Goal: Task Accomplishment & Management: Complete application form

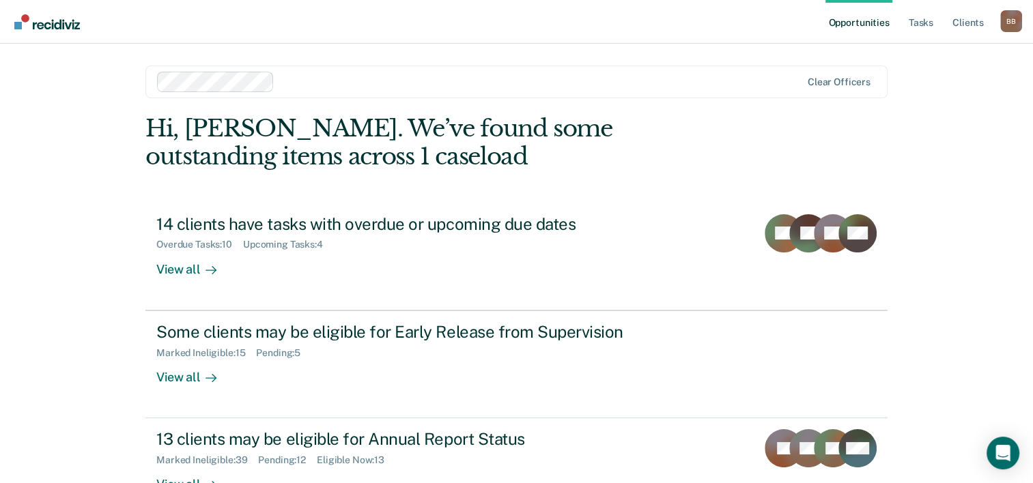
scroll to position [96, 0]
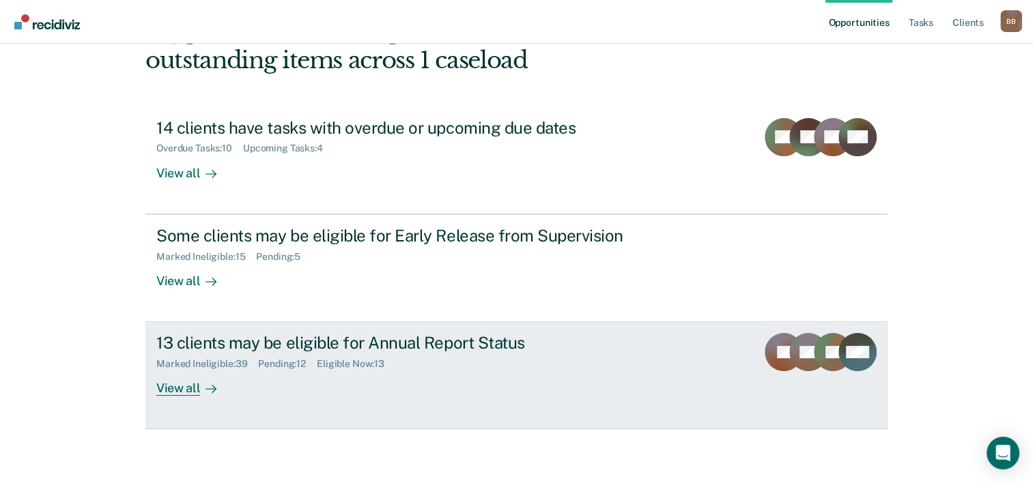
click at [181, 388] on div "View all" at bounding box center [194, 383] width 76 height 27
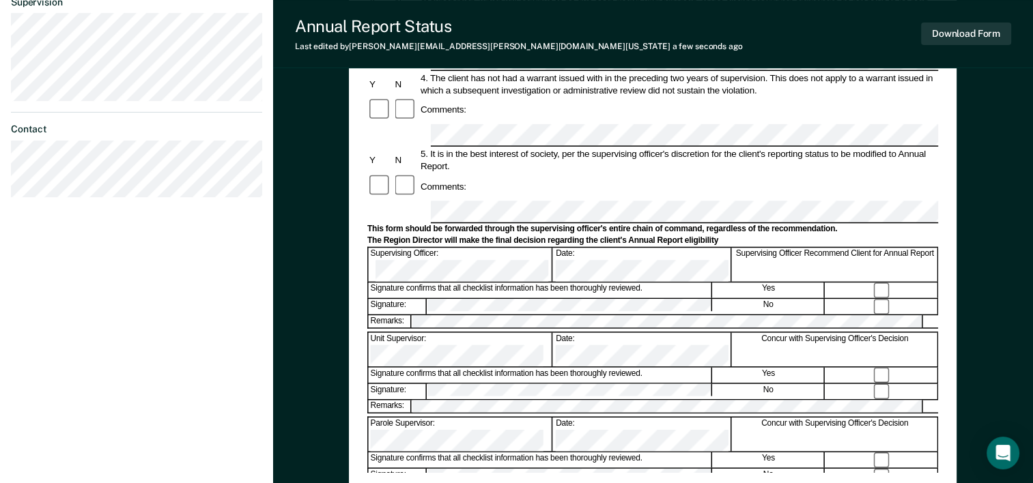
scroll to position [412, 0]
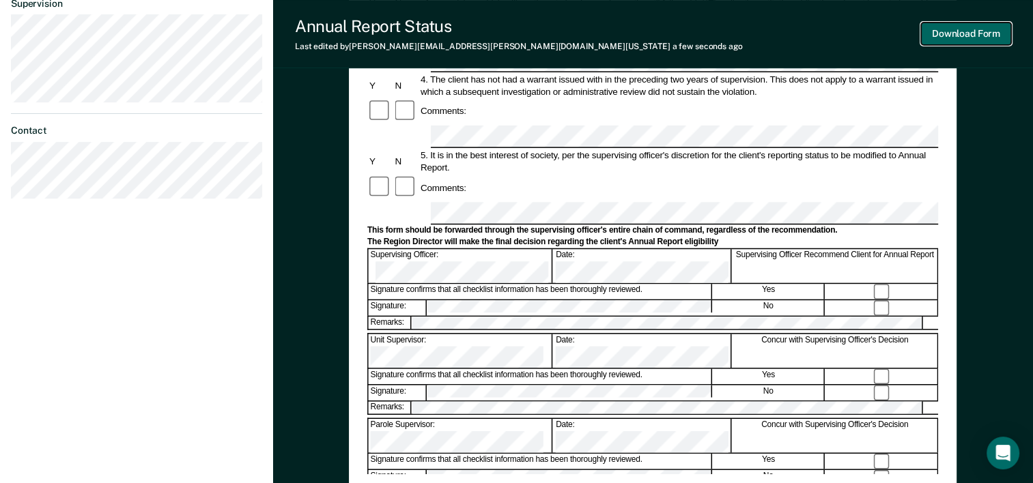
click at [964, 30] on button "Download Form" at bounding box center [966, 34] width 90 height 23
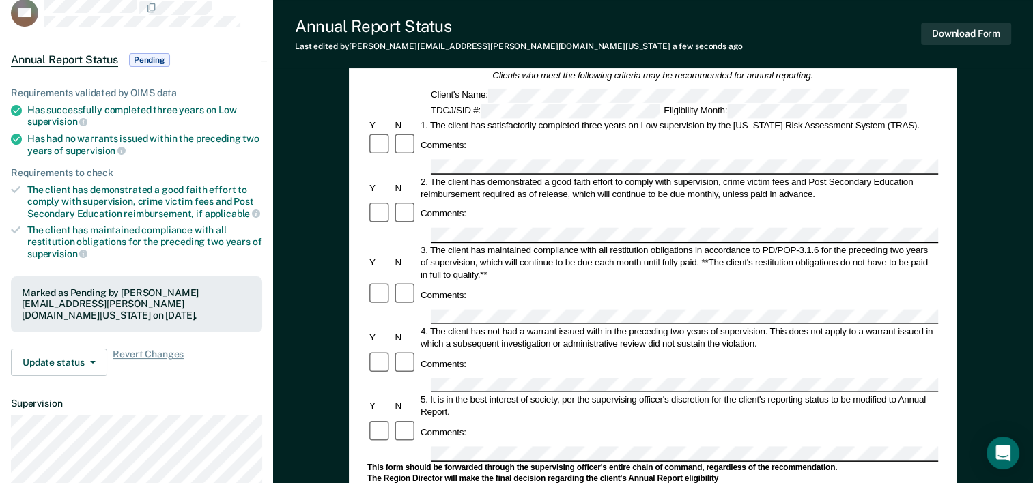
scroll to position [0, 0]
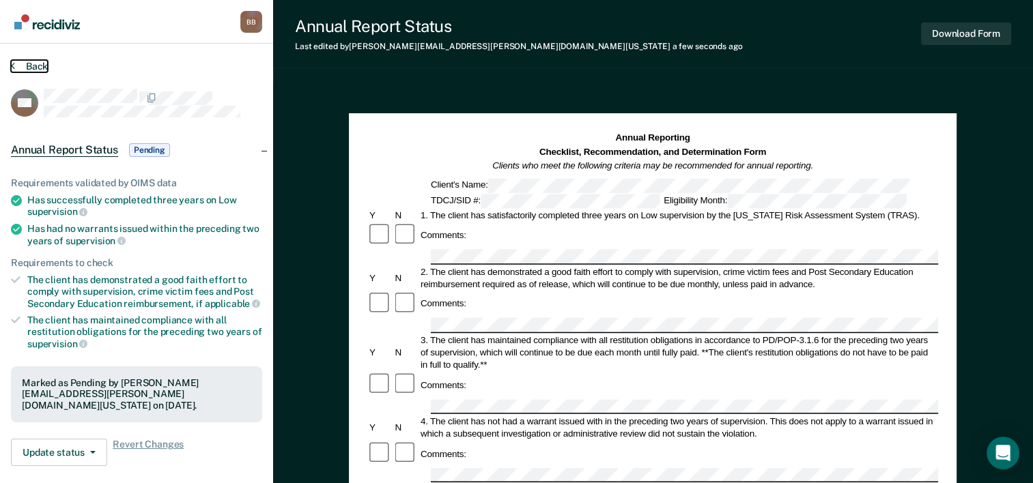
click at [34, 66] on button "Back" at bounding box center [29, 66] width 37 height 12
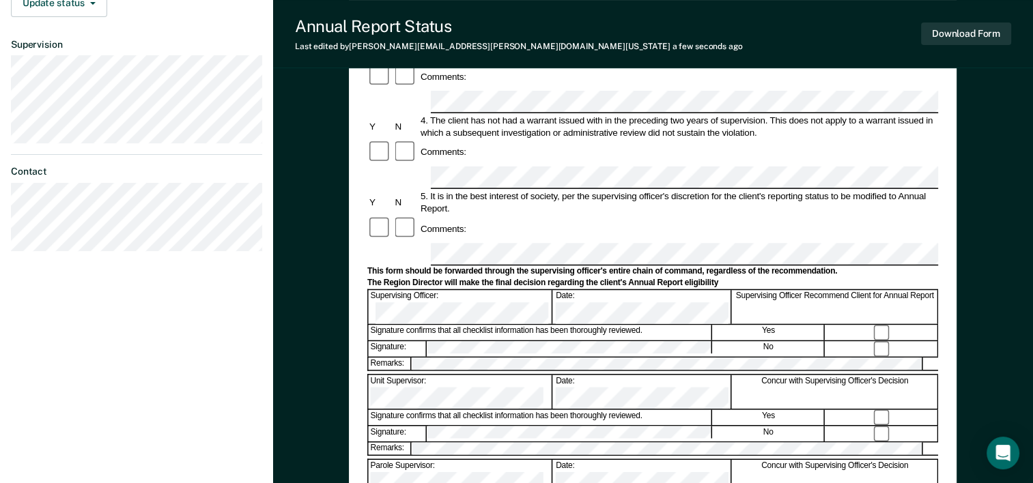
scroll to position [371, 0]
click at [954, 35] on button "Download Form" at bounding box center [966, 34] width 90 height 23
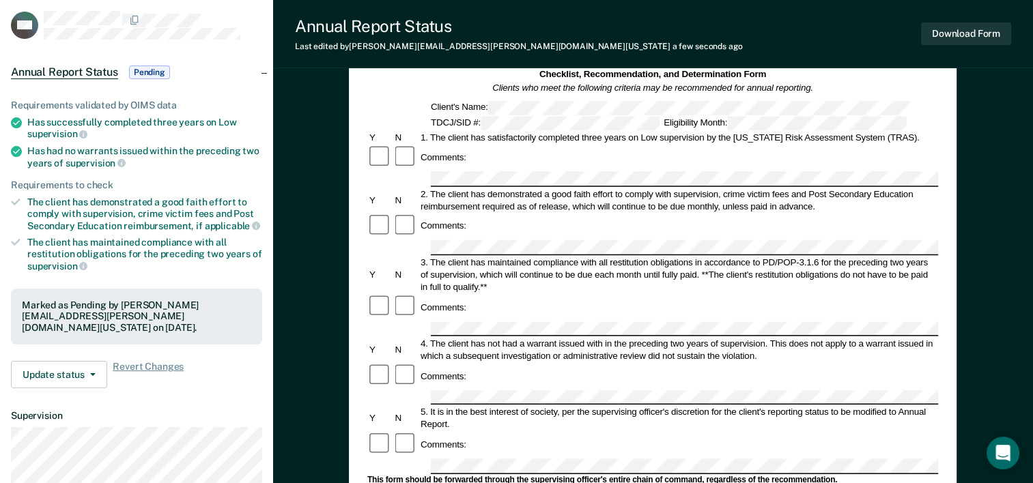
scroll to position [0, 0]
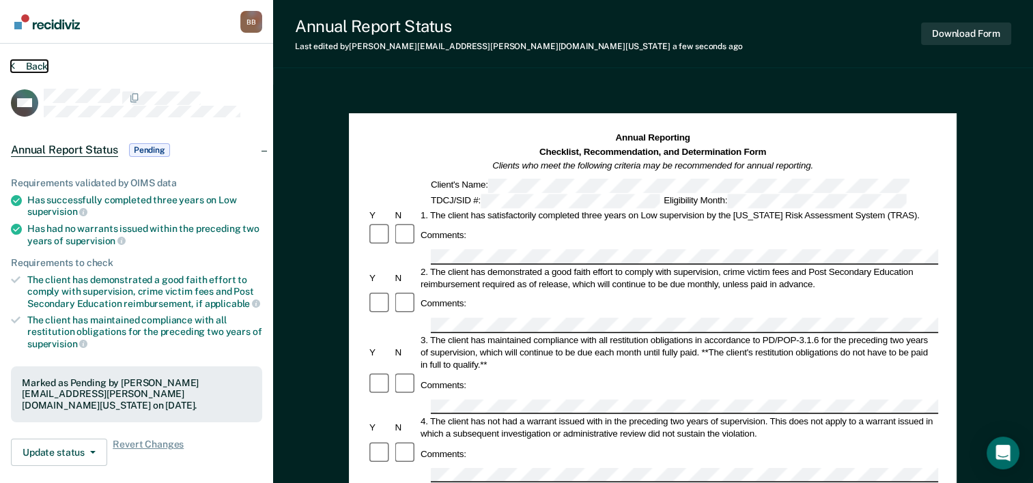
click at [36, 66] on button "Back" at bounding box center [29, 66] width 37 height 12
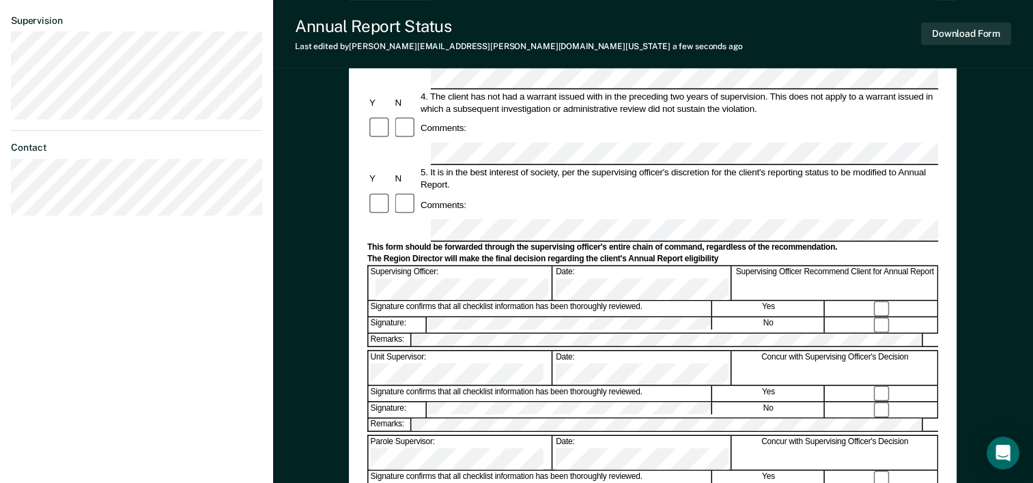
scroll to position [397, 0]
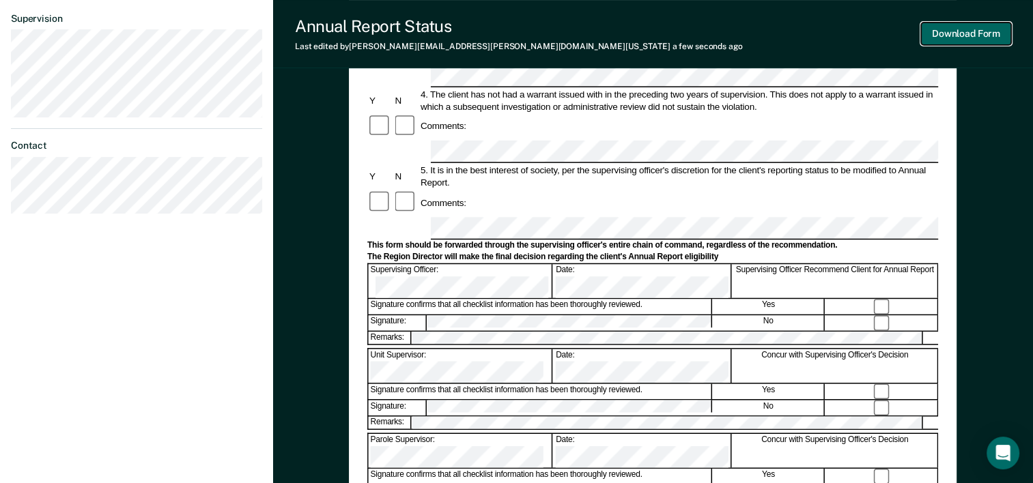
click at [956, 31] on button "Download Form" at bounding box center [966, 34] width 90 height 23
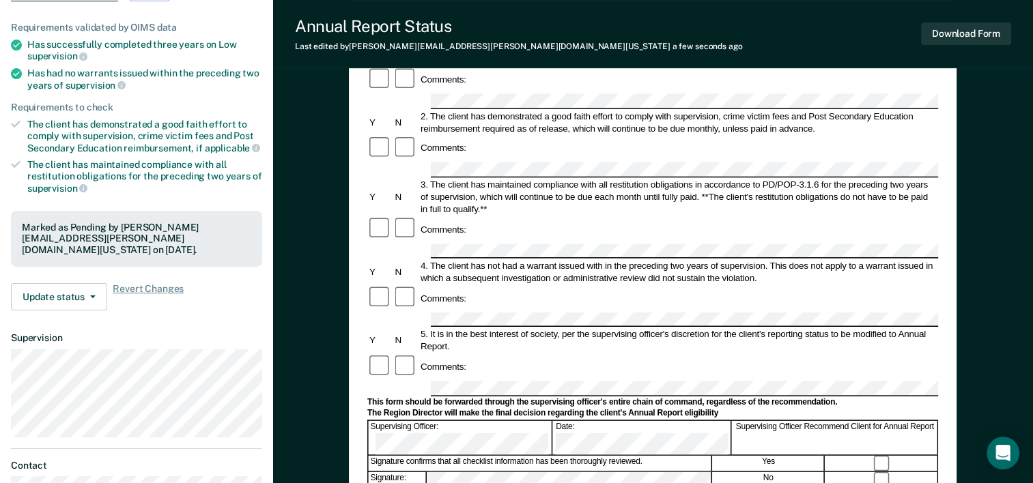
scroll to position [0, 0]
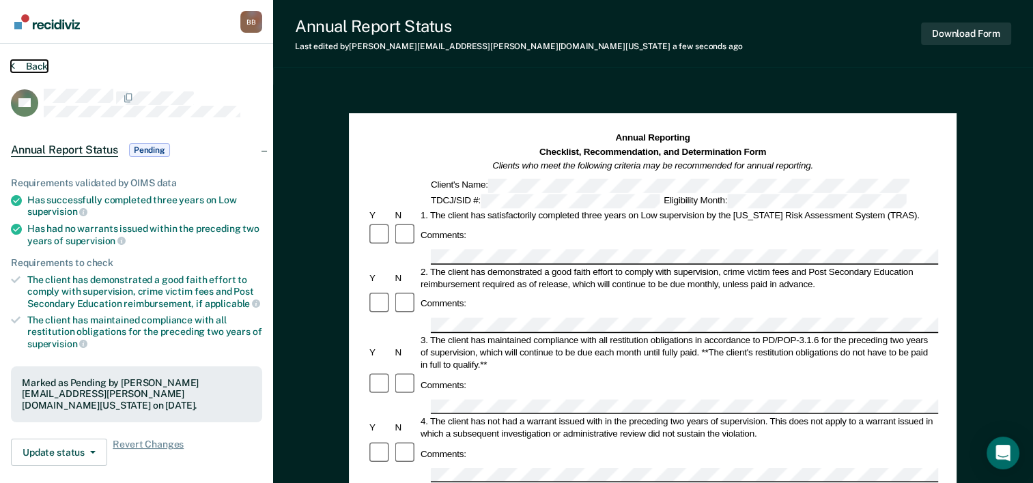
click at [25, 66] on button "Back" at bounding box center [29, 66] width 37 height 12
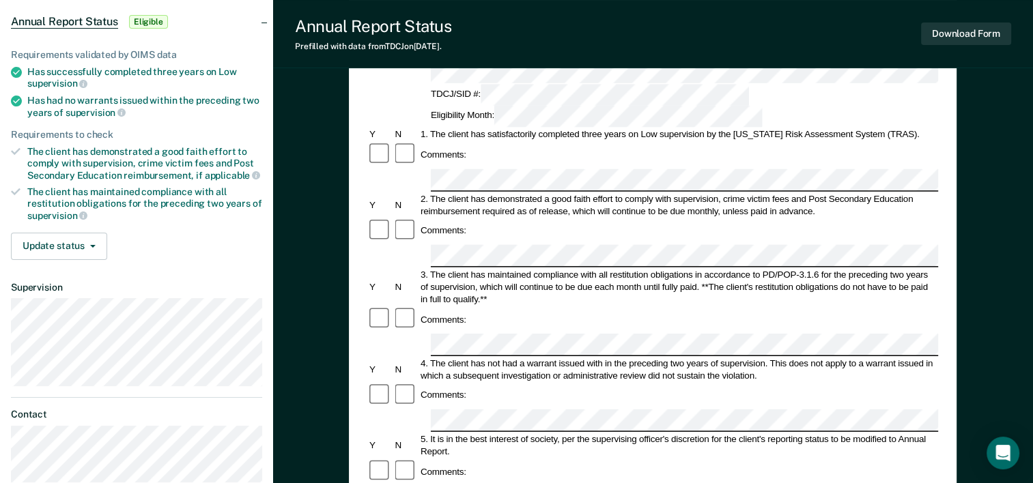
scroll to position [128, 0]
click at [478, 218] on div "Comments:" at bounding box center [652, 231] width 571 height 26
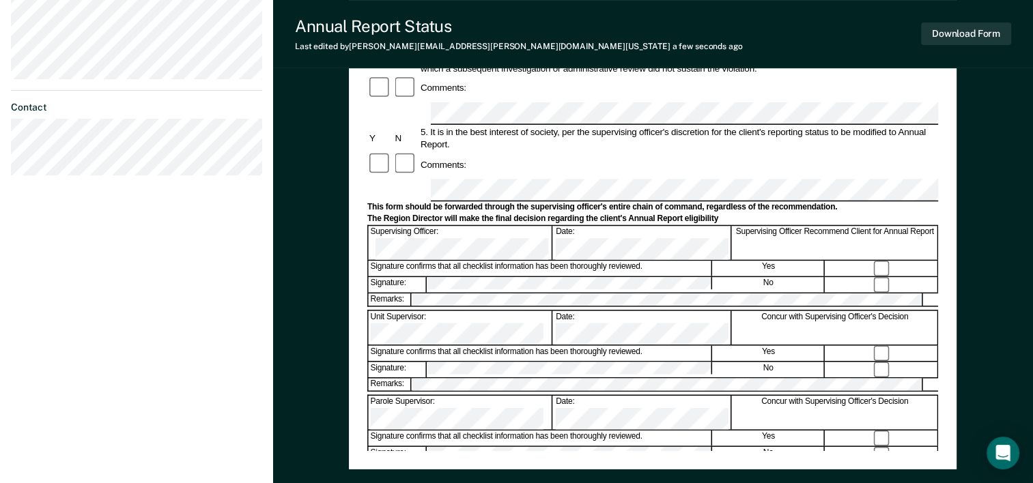
scroll to position [444, 0]
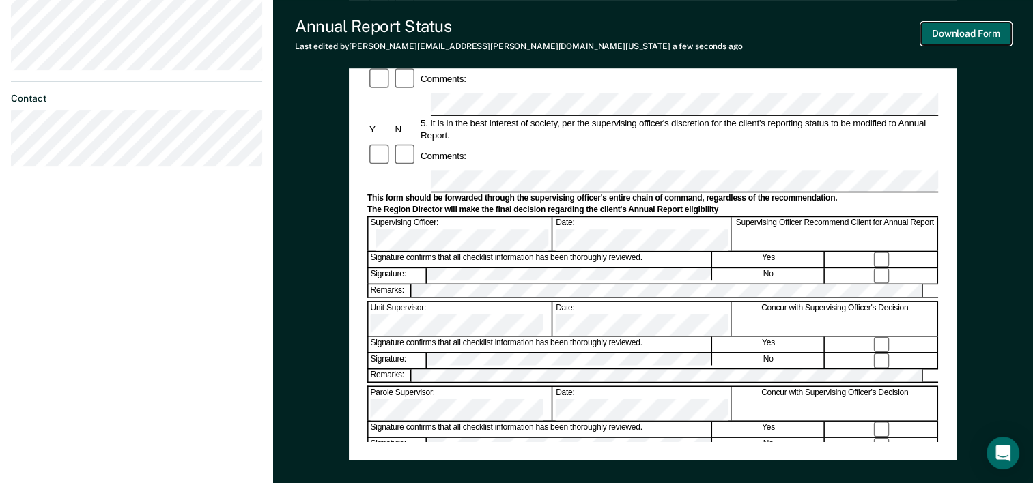
click at [948, 34] on button "Download Form" at bounding box center [966, 34] width 90 height 23
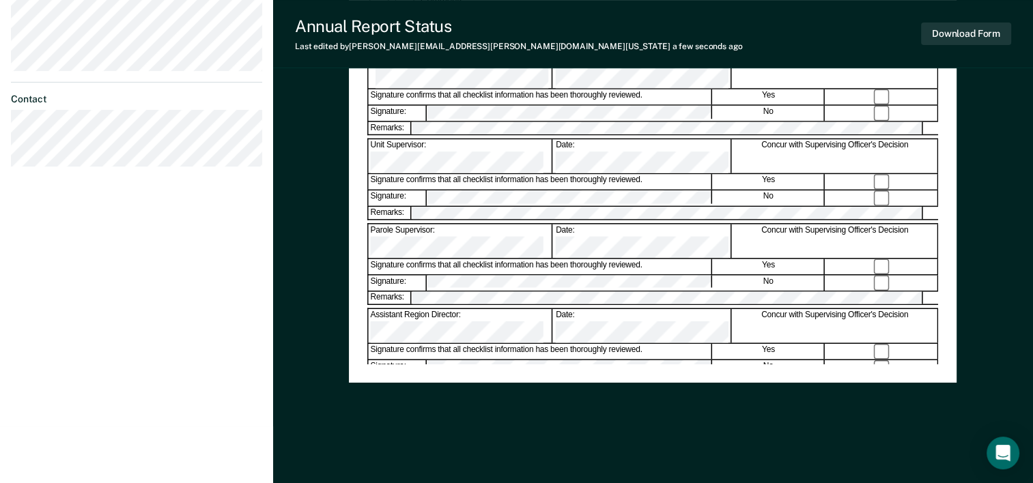
scroll to position [0, 0]
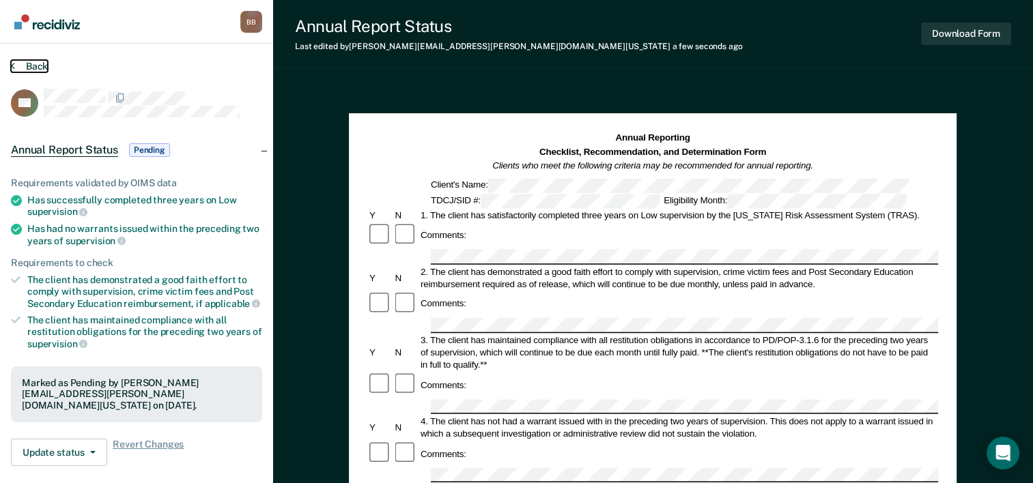
click at [30, 66] on button "Back" at bounding box center [29, 66] width 37 height 12
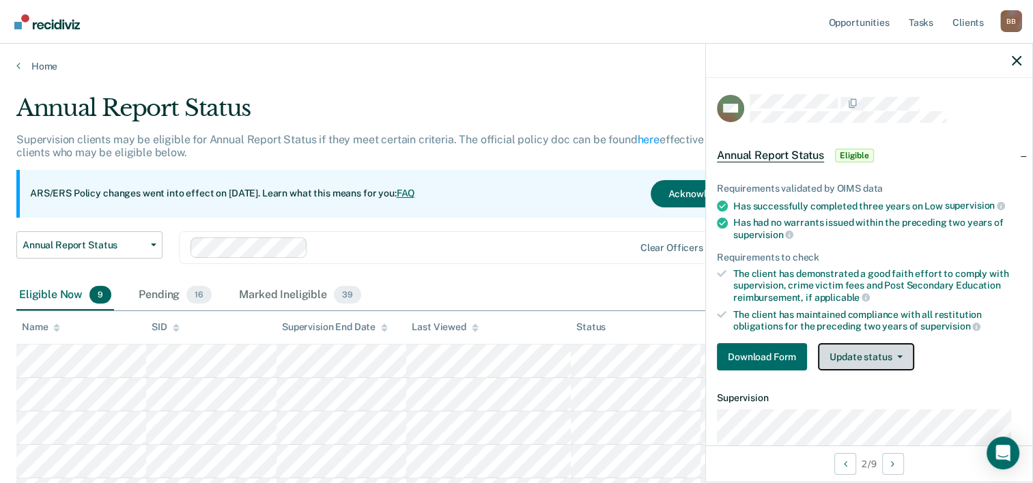
click at [888, 355] on button "Update status" at bounding box center [866, 356] width 96 height 27
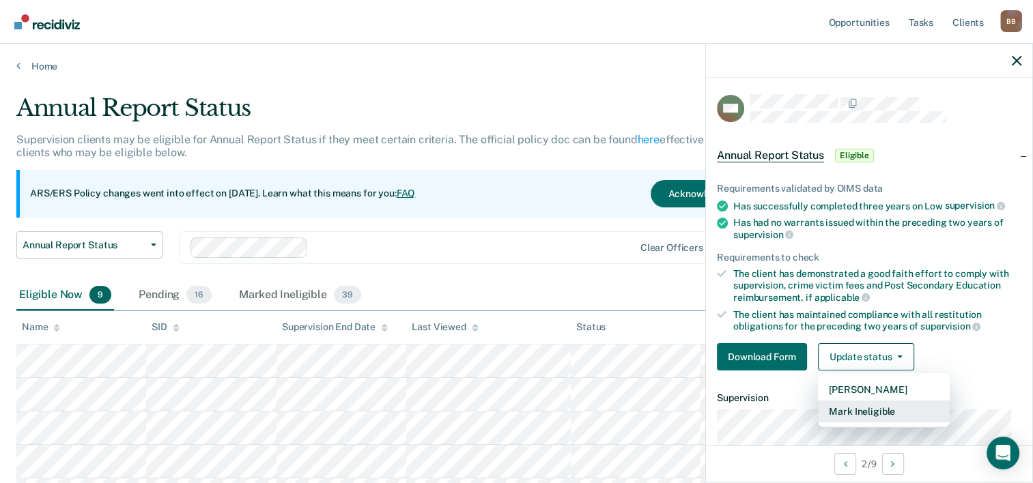
click at [863, 410] on button "Mark Ineligible" at bounding box center [884, 412] width 132 height 22
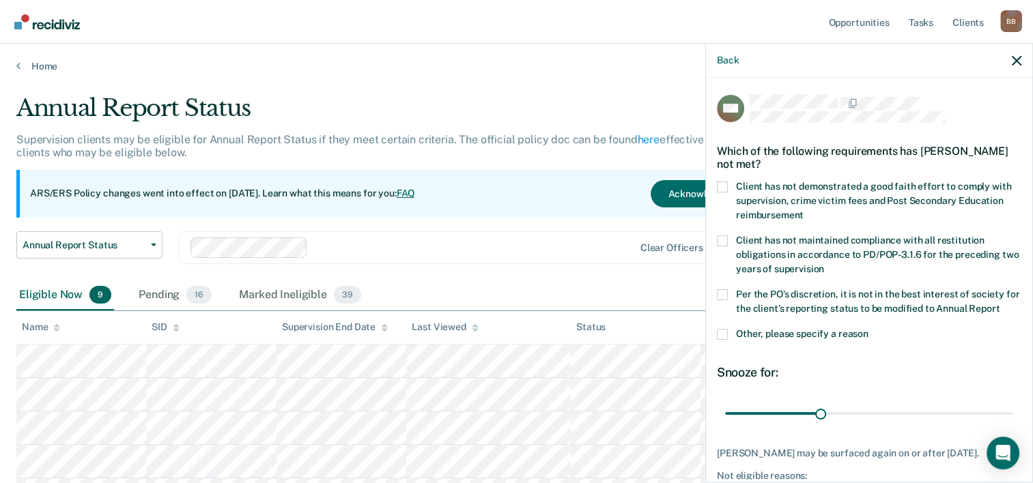
click at [721, 186] on span at bounding box center [722, 187] width 11 height 11
click at [803, 210] on input "Client has not demonstrated a good faith effort to comply with supervision, cri…" at bounding box center [803, 210] width 0 height 0
click at [722, 297] on span at bounding box center [722, 294] width 11 height 11
click at [999, 304] on input "Per the PO’s discretion, it is not in the best interest of society for the clie…" at bounding box center [999, 304] width 0 height 0
click at [722, 340] on span at bounding box center [722, 334] width 11 height 11
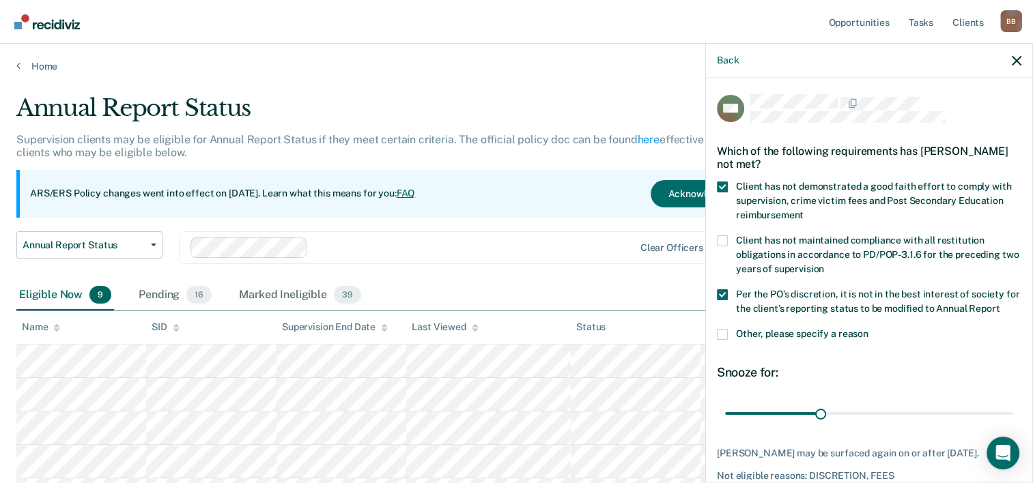
click at [868, 329] on input "Other, please specify a reason" at bounding box center [868, 329] width 0 height 0
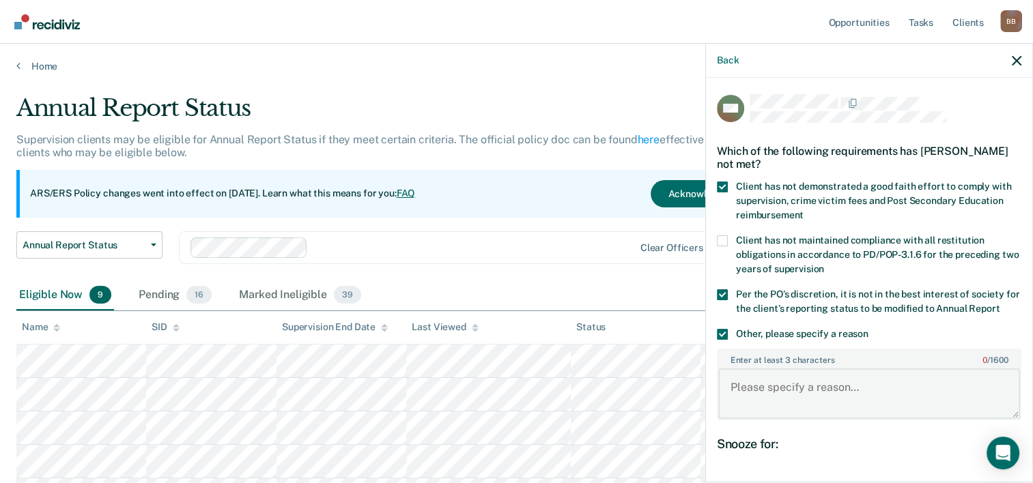
click at [784, 401] on textarea "Enter at least 3 characters 0 / 1600" at bounding box center [869, 394] width 302 height 51
type textarea "P"
type textarea "S"
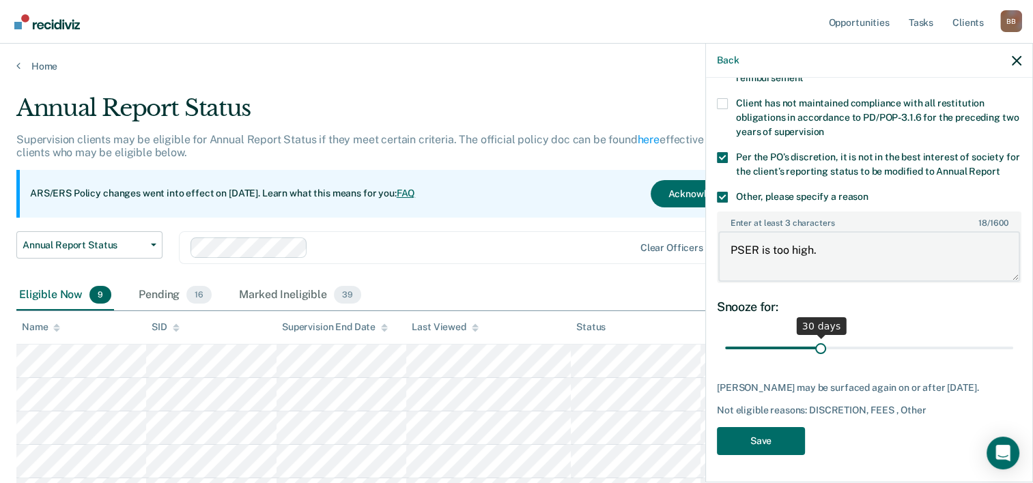
type textarea "PSER is too high."
drag, startPoint x: 814, startPoint y: 339, endPoint x: 1042, endPoint y: 330, distance: 228.2
type input "90"
click at [1013, 336] on input "range" at bounding box center [869, 348] width 288 height 24
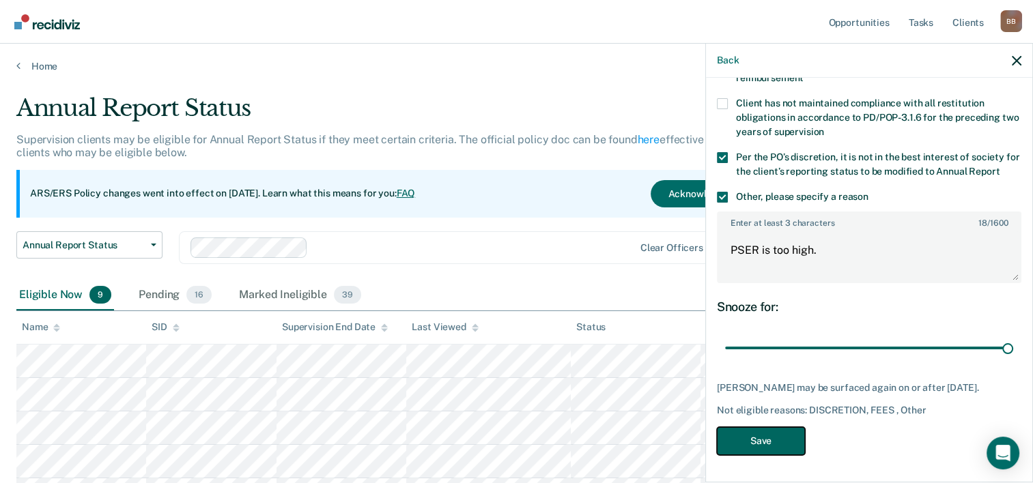
click at [766, 440] on button "Save" at bounding box center [761, 441] width 88 height 28
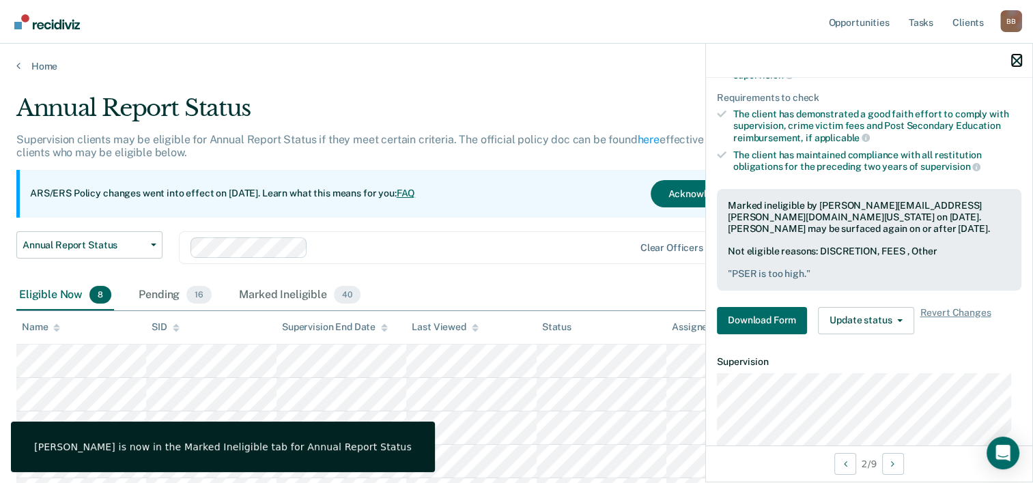
click at [1017, 61] on icon "button" at bounding box center [1017, 61] width 10 height 10
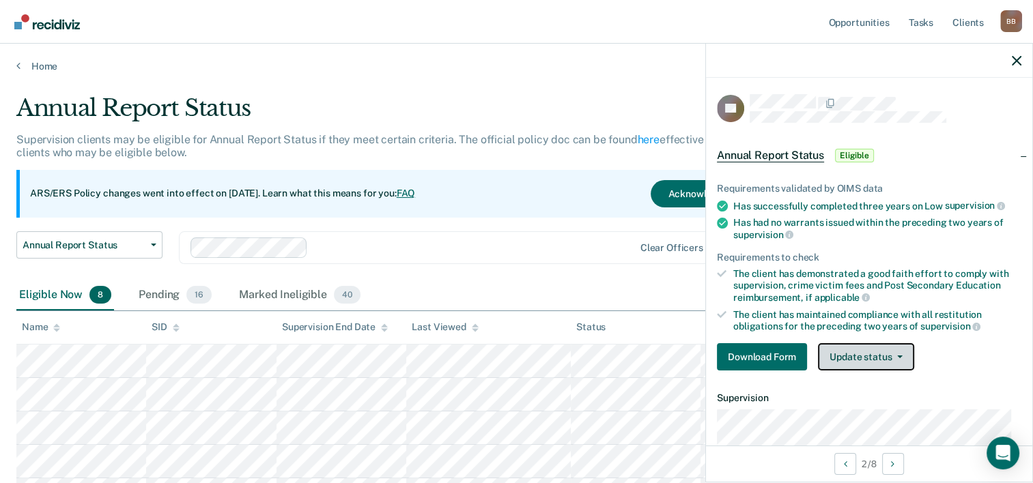
click at [860, 349] on button "Update status" at bounding box center [866, 356] width 96 height 27
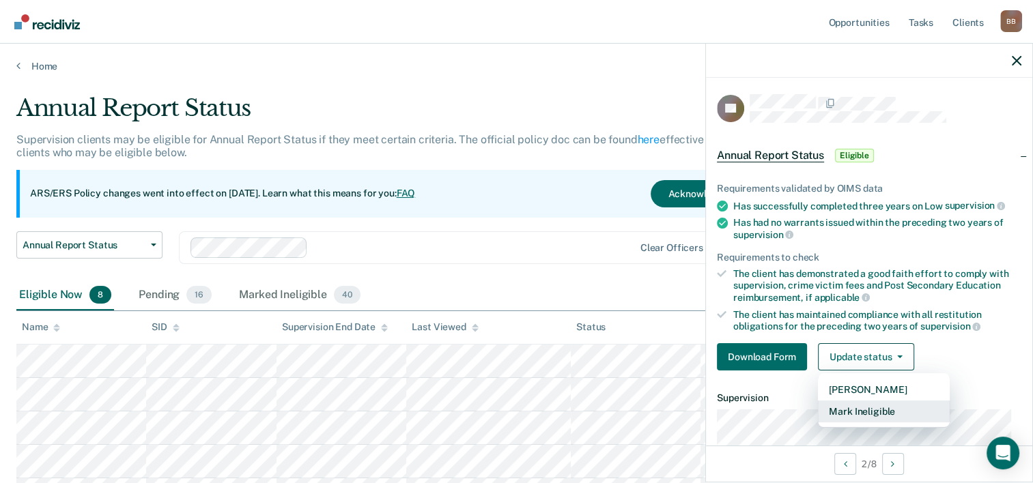
click at [876, 402] on button "Mark Ineligible" at bounding box center [884, 412] width 132 height 22
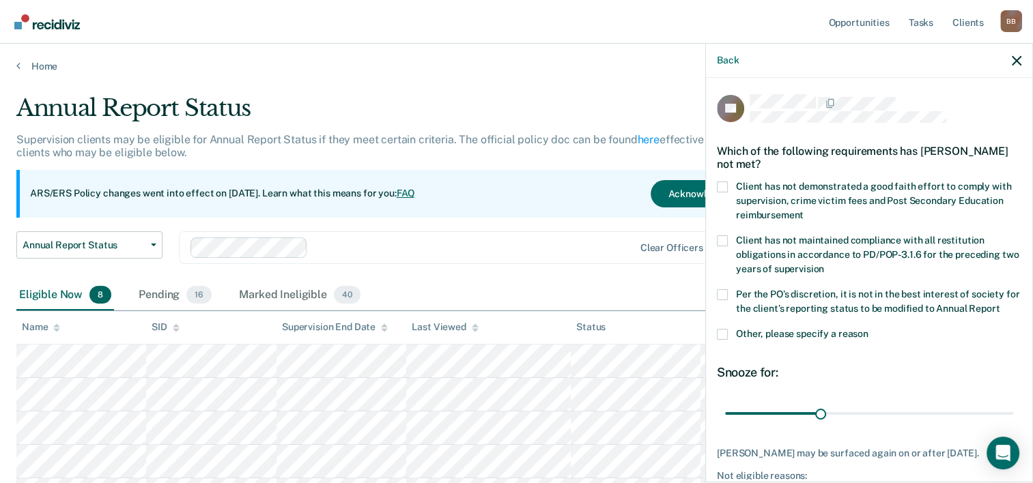
click at [726, 183] on span at bounding box center [722, 187] width 11 height 11
click at [803, 210] on input "Client has not demonstrated a good faith effort to comply with supervision, cri…" at bounding box center [803, 210] width 0 height 0
click at [723, 291] on span at bounding box center [722, 294] width 11 height 11
click at [999, 304] on input "Per the PO’s discretion, it is not in the best interest of society for the clie…" at bounding box center [999, 304] width 0 height 0
click at [724, 343] on label "Other, please specify a reason" at bounding box center [869, 336] width 304 height 14
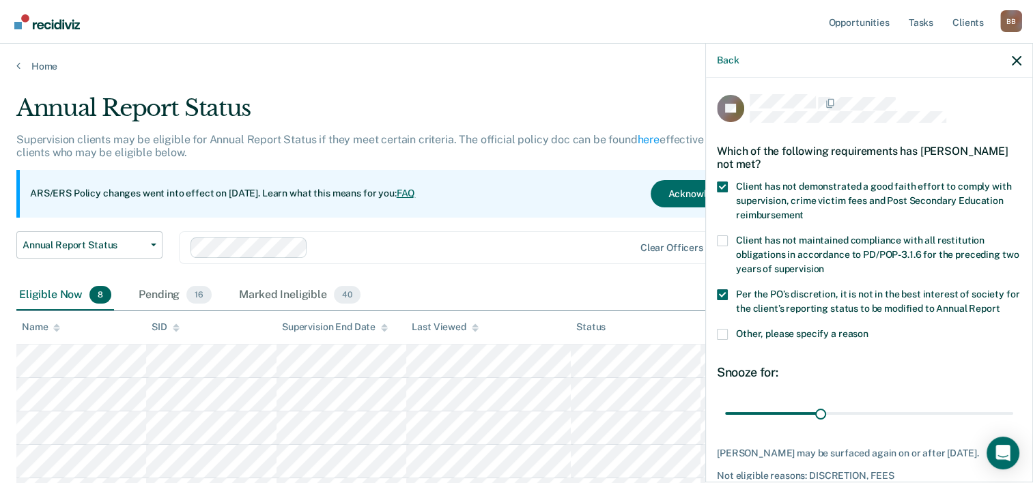
click at [868, 329] on input "Other, please specify a reason" at bounding box center [868, 329] width 0 height 0
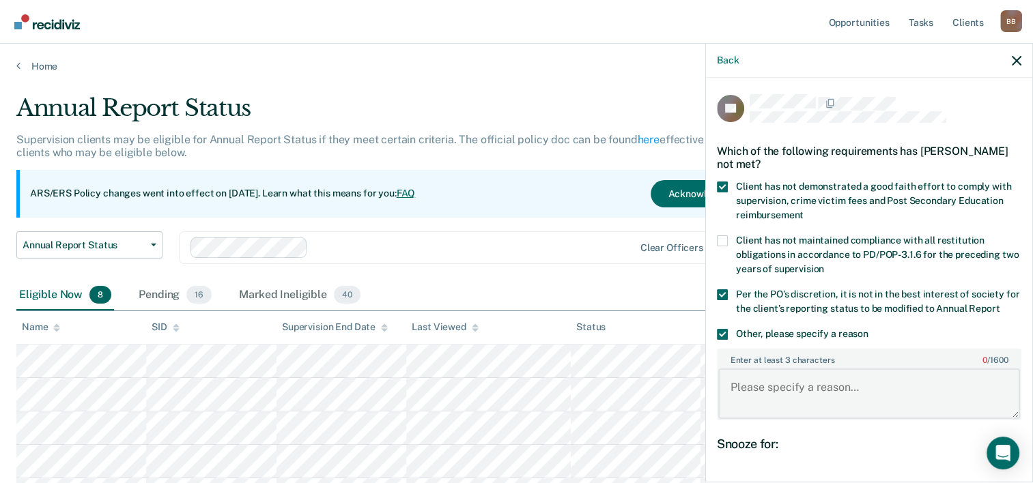
click at [785, 407] on textarea "Enter at least 3 characters 0 / 1600" at bounding box center [869, 394] width 302 height 51
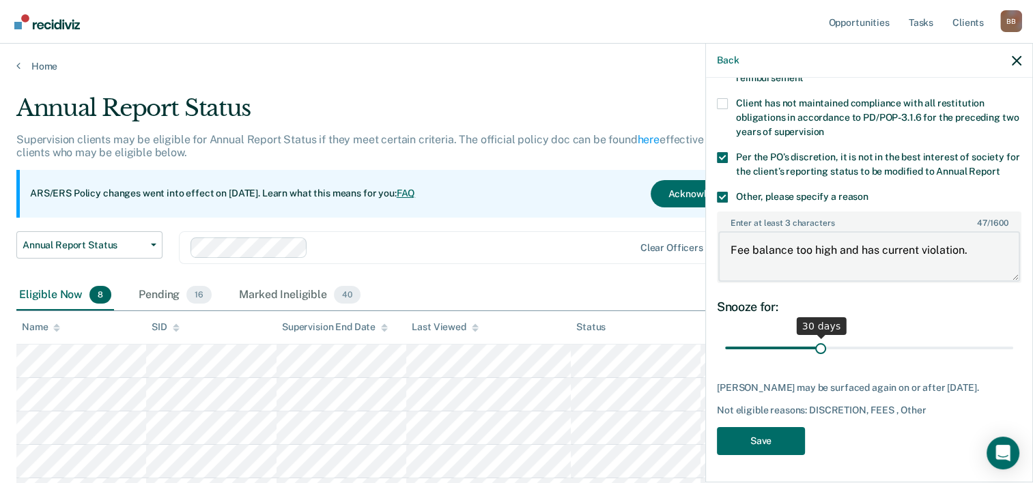
type textarea "Fee balance too high and has current violation."
drag, startPoint x: 816, startPoint y: 350, endPoint x: 1042, endPoint y: 329, distance: 226.9
type input "90"
click at [1013, 336] on input "range" at bounding box center [869, 348] width 288 height 24
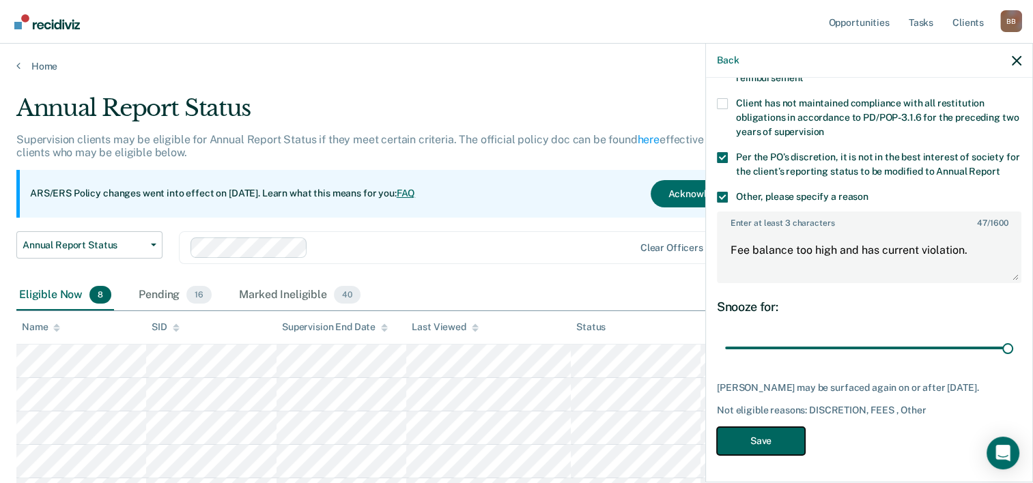
click at [771, 448] on button "Save" at bounding box center [761, 441] width 88 height 28
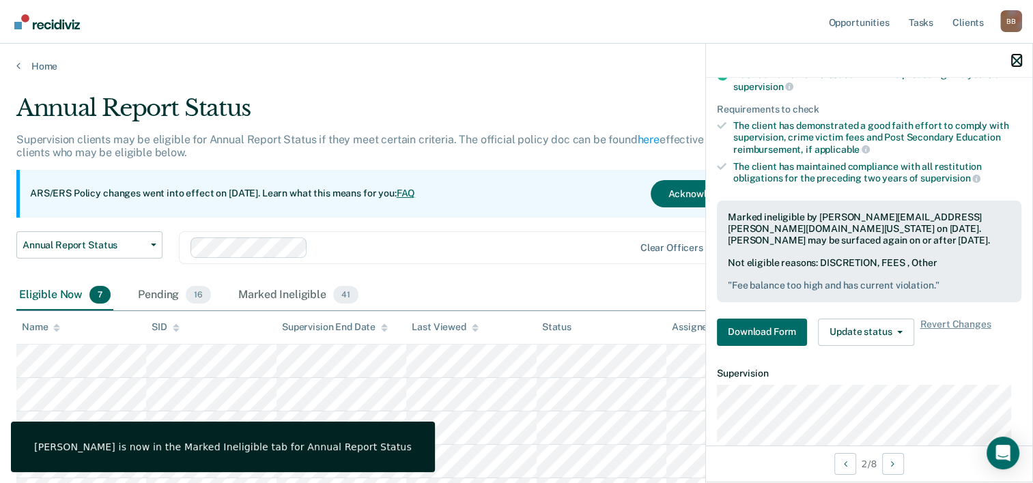
click at [1014, 63] on icon "button" at bounding box center [1017, 61] width 10 height 10
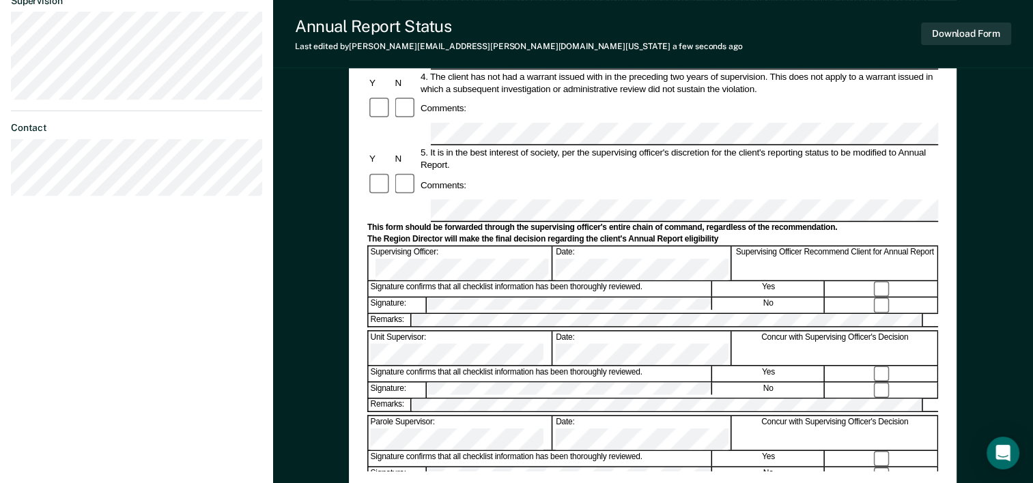
scroll to position [422, 0]
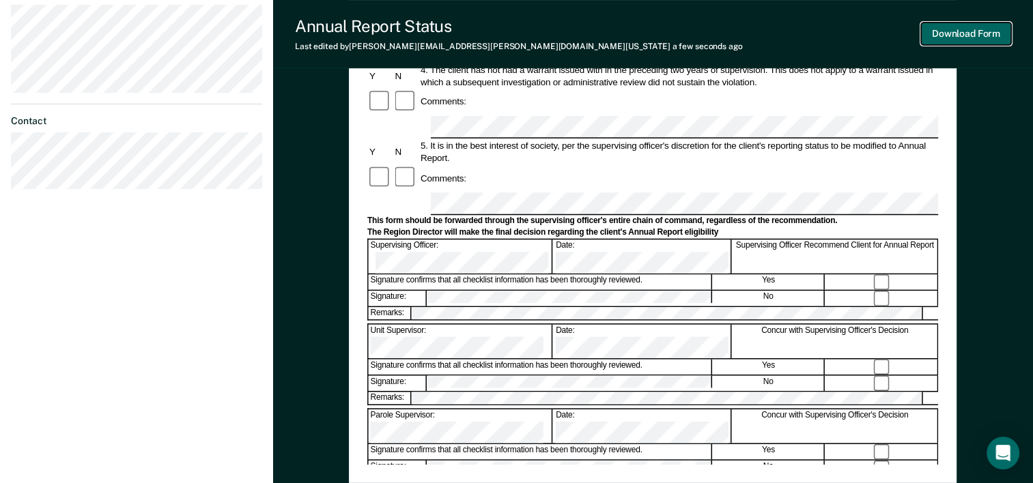
click at [956, 38] on button "Download Form" at bounding box center [966, 34] width 90 height 23
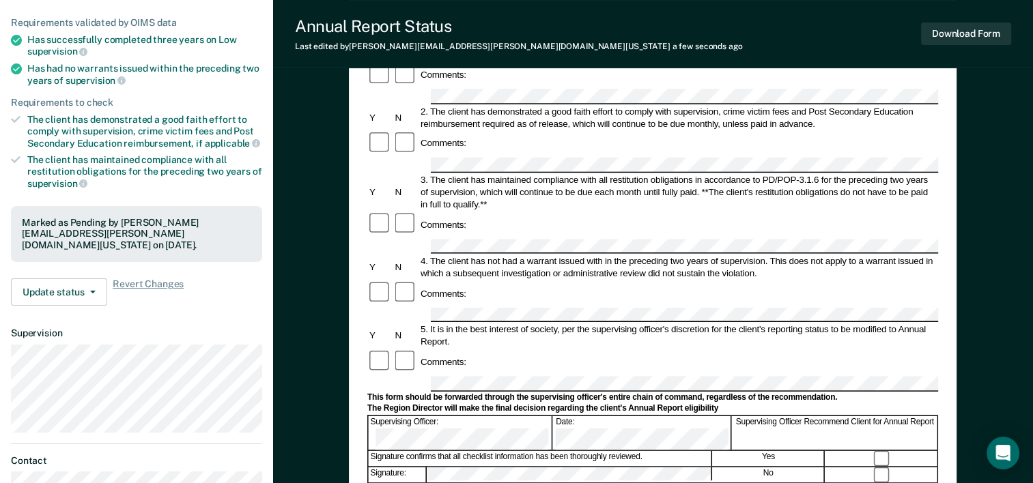
scroll to position [0, 0]
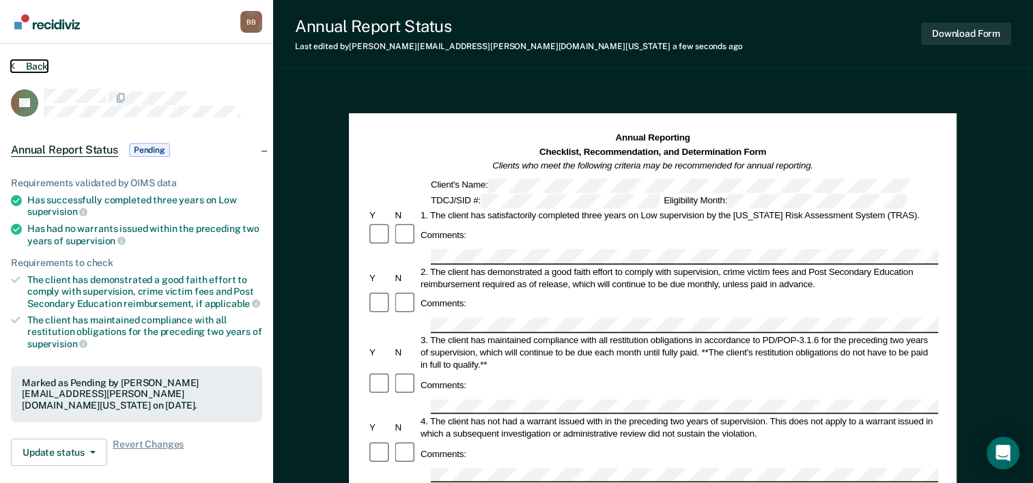
click at [40, 66] on button "Back" at bounding box center [29, 66] width 37 height 12
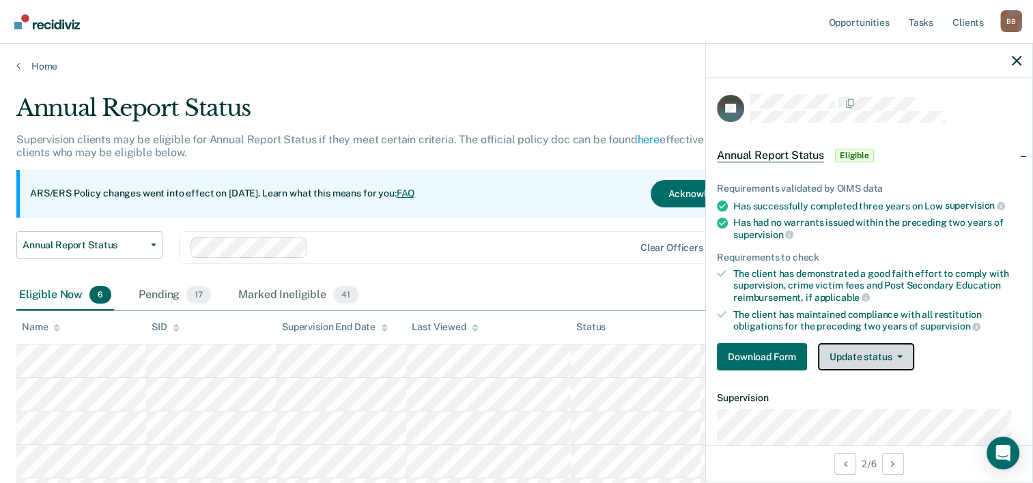
click at [864, 344] on button "Update status" at bounding box center [866, 356] width 96 height 27
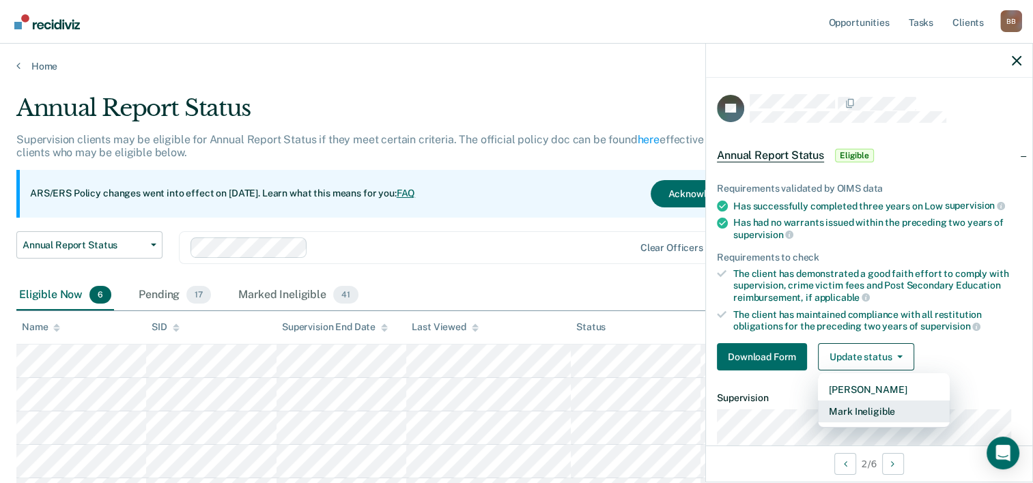
click at [865, 407] on button "Mark Ineligible" at bounding box center [884, 412] width 132 height 22
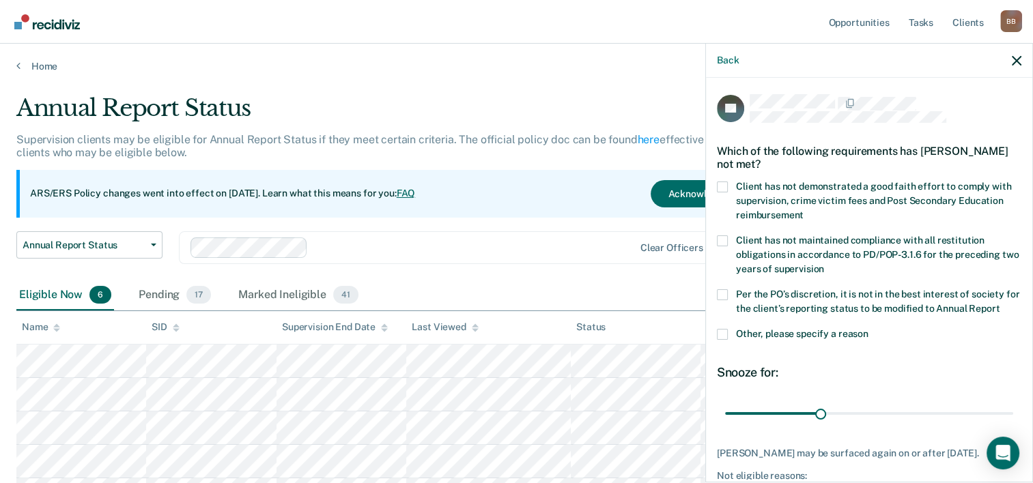
click at [720, 189] on span at bounding box center [722, 187] width 11 height 11
click at [803, 210] on input "Client has not demonstrated a good faith effort to comply with supervision, cri…" at bounding box center [803, 210] width 0 height 0
click at [721, 297] on span at bounding box center [722, 294] width 11 height 11
click at [999, 304] on input "Per the PO’s discretion, it is not in the best interest of society for the clie…" at bounding box center [999, 304] width 0 height 0
click at [723, 340] on span at bounding box center [722, 334] width 11 height 11
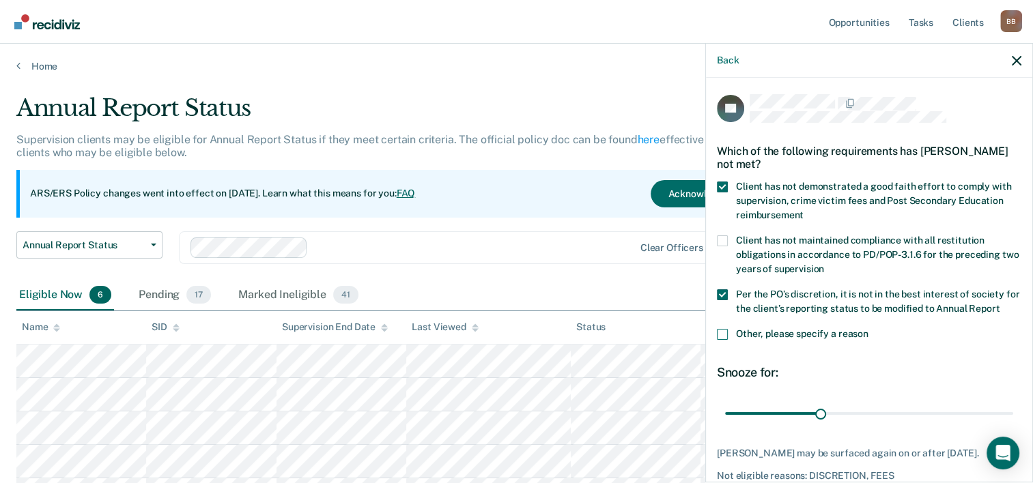
click at [868, 329] on input "Other, please specify a reason" at bounding box center [868, 329] width 0 height 0
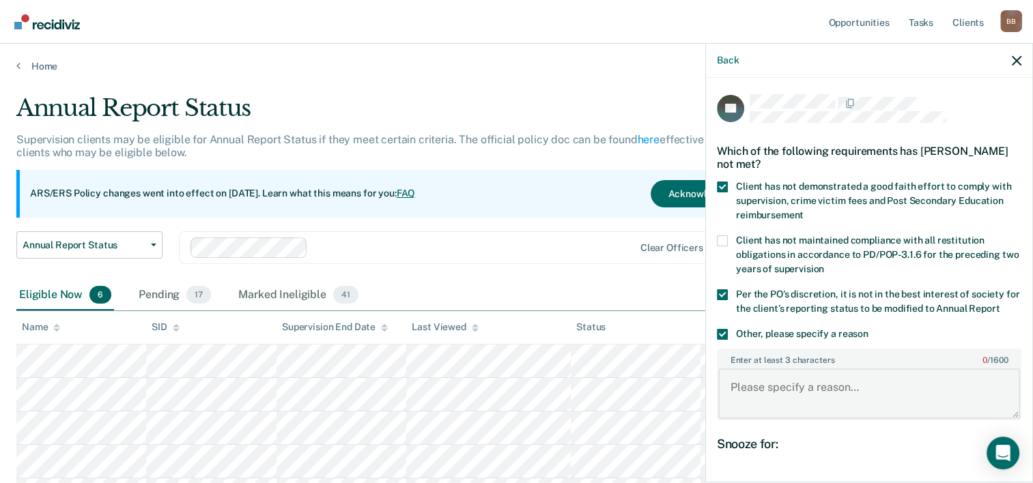
click at [783, 403] on textarea "Enter at least 3 characters 0 / 1600" at bounding box center [869, 394] width 302 height 51
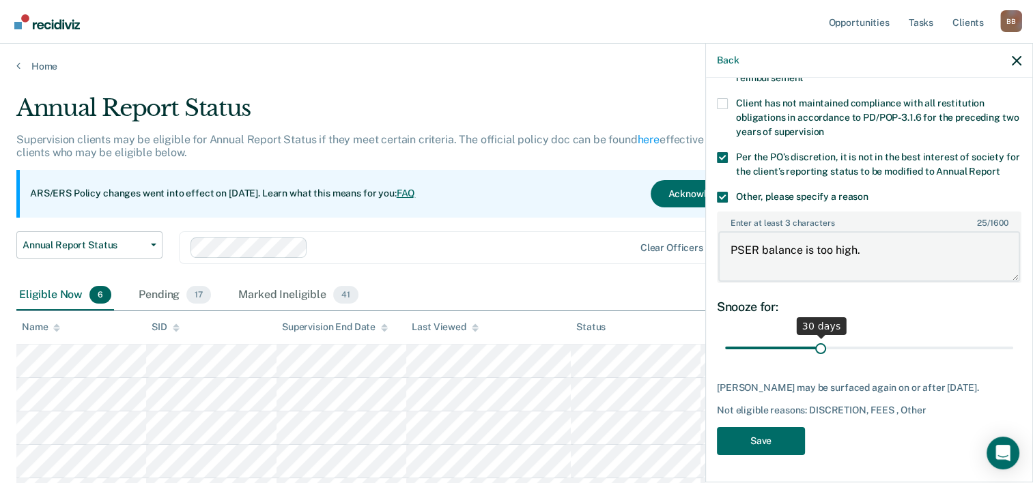
type textarea "PSER balance is too high."
drag, startPoint x: 816, startPoint y: 339, endPoint x: 1042, endPoint y: 343, distance: 226.0
type input "90"
click at [1013, 343] on input "range" at bounding box center [869, 348] width 288 height 24
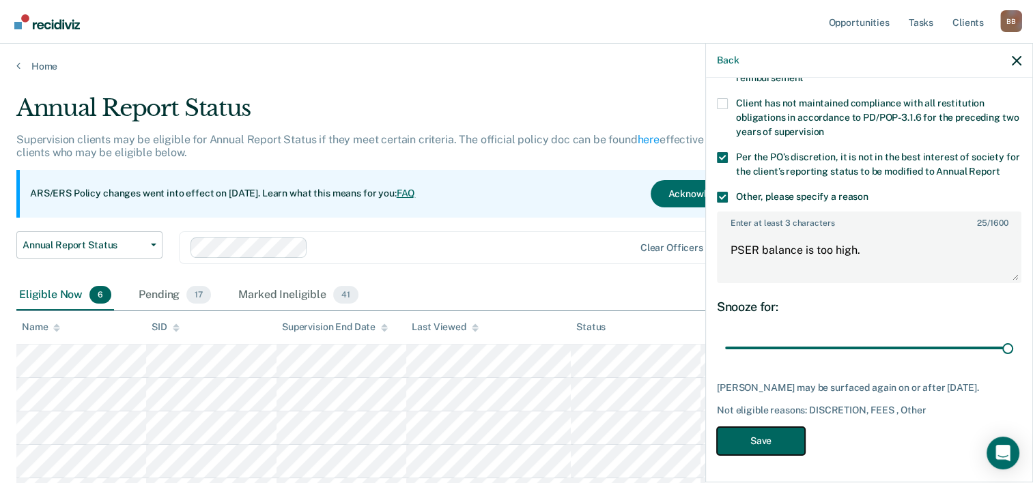
click at [774, 445] on button "Save" at bounding box center [761, 441] width 88 height 28
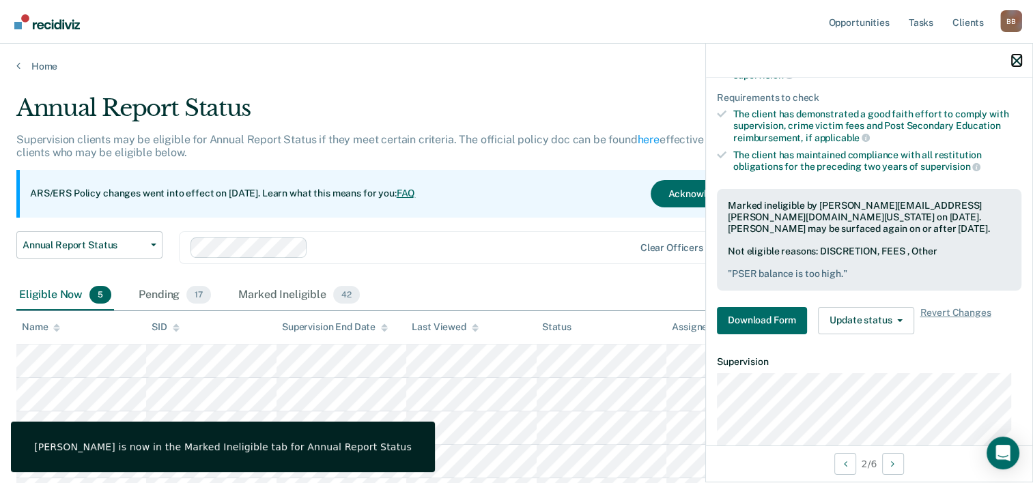
click at [1012, 60] on icon "button" at bounding box center [1017, 61] width 10 height 10
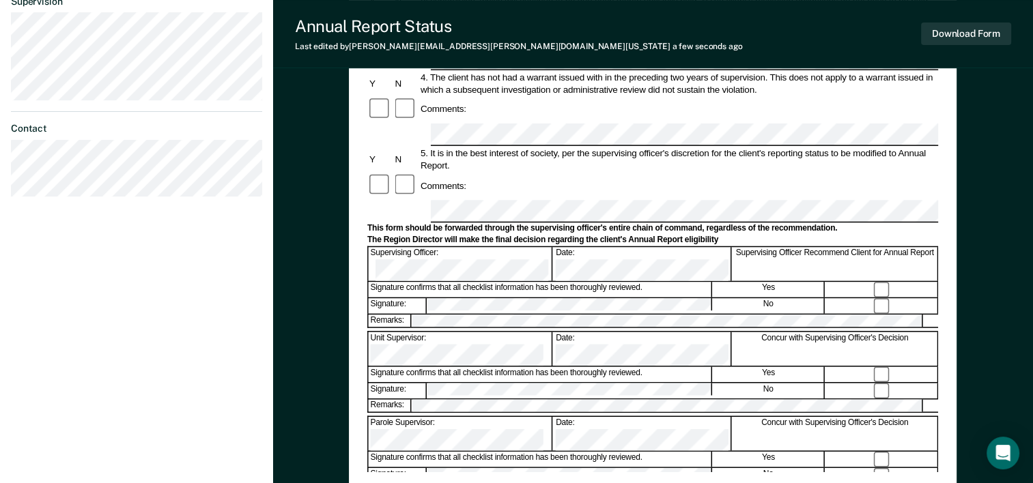
scroll to position [426, 0]
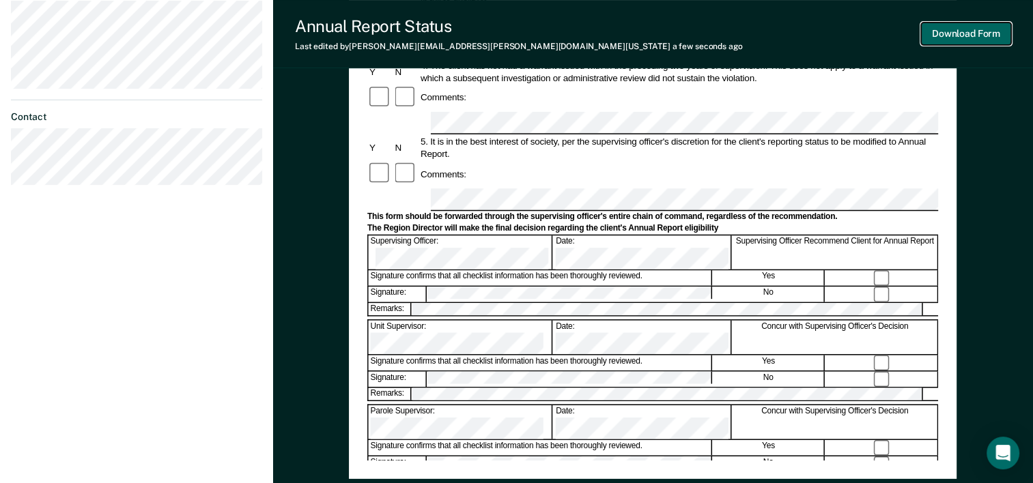
click at [960, 29] on button "Download Form" at bounding box center [966, 34] width 90 height 23
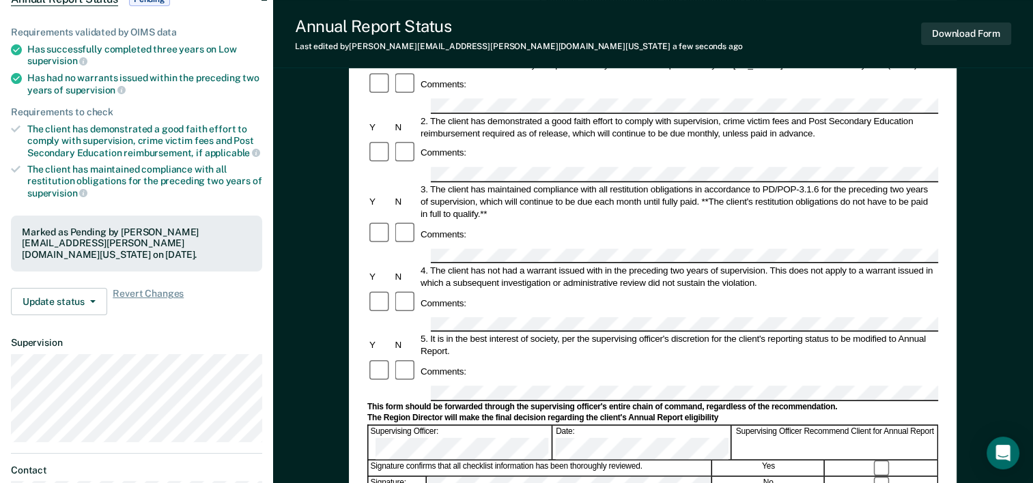
scroll to position [0, 0]
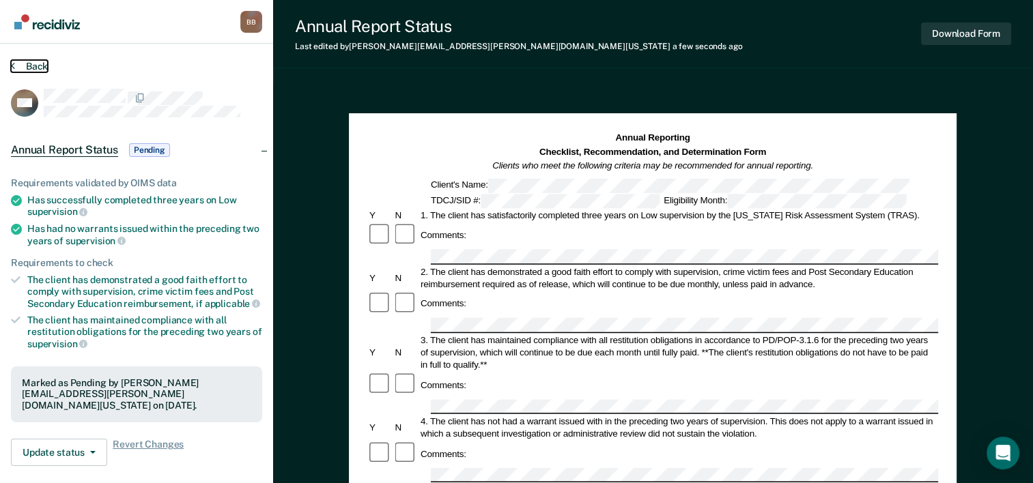
click at [35, 63] on button "Back" at bounding box center [29, 66] width 37 height 12
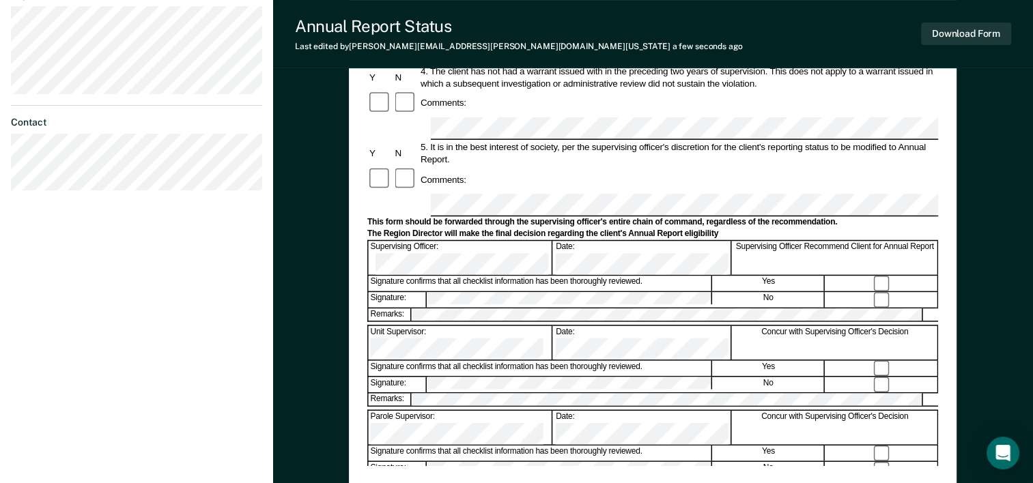
scroll to position [423, 0]
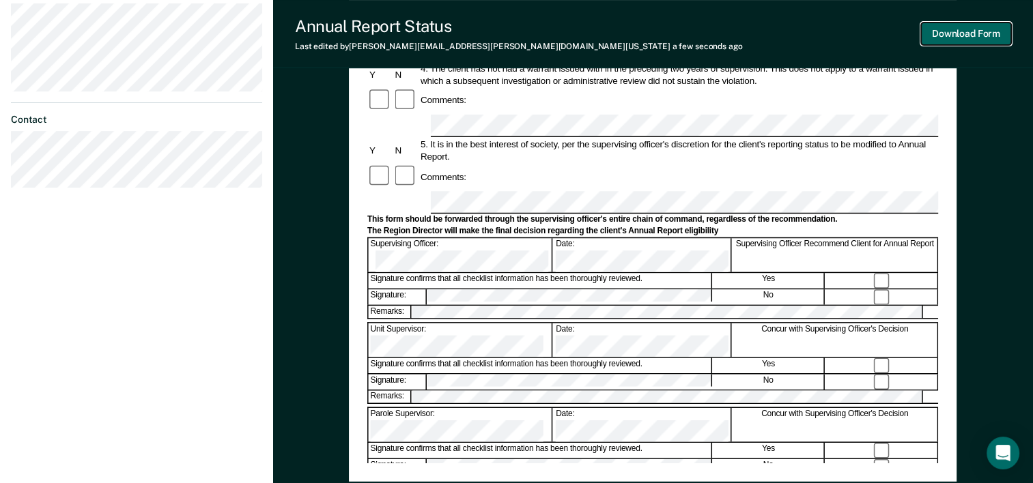
click at [955, 33] on button "Download Form" at bounding box center [966, 34] width 90 height 23
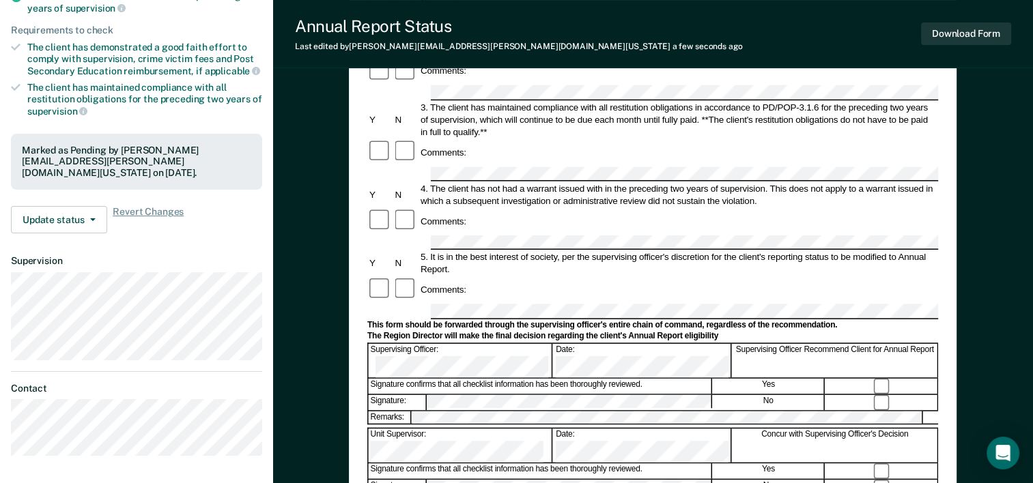
scroll to position [0, 0]
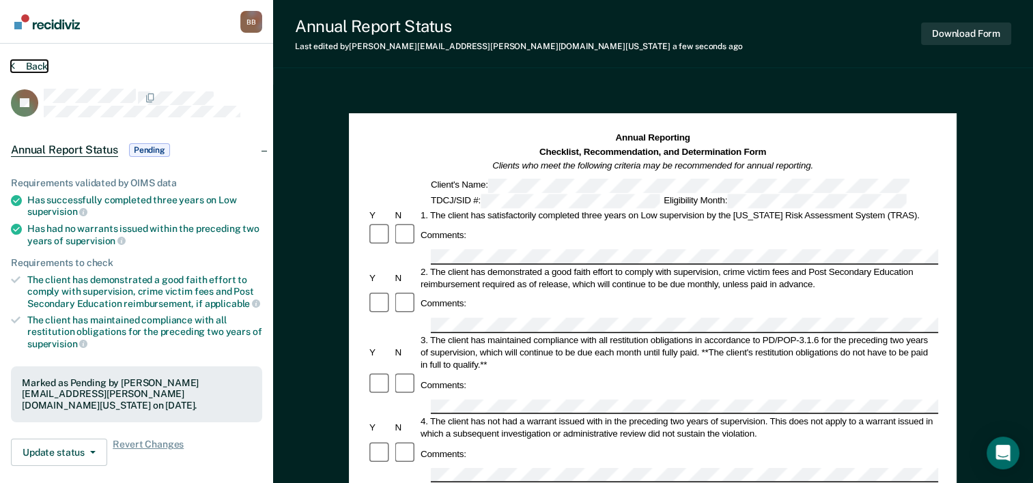
click at [33, 65] on button "Back" at bounding box center [29, 66] width 37 height 12
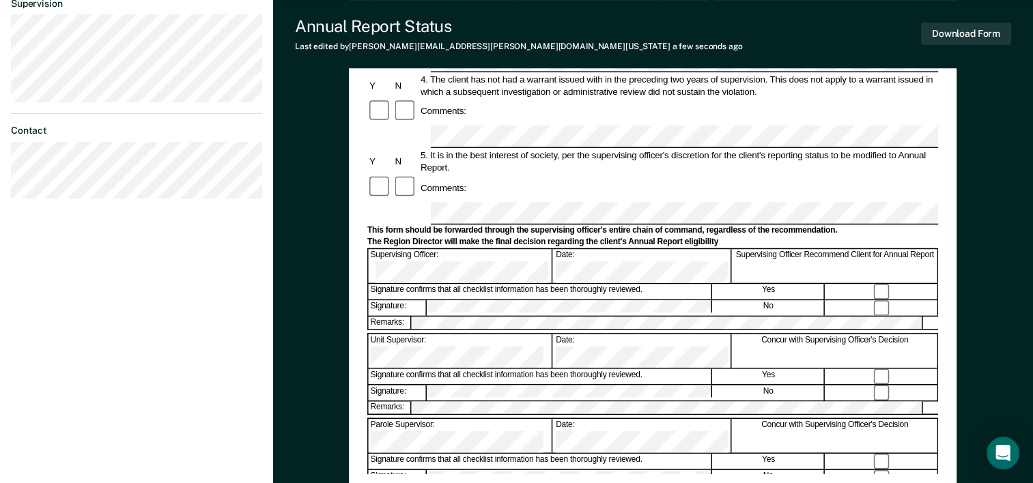
scroll to position [442, 0]
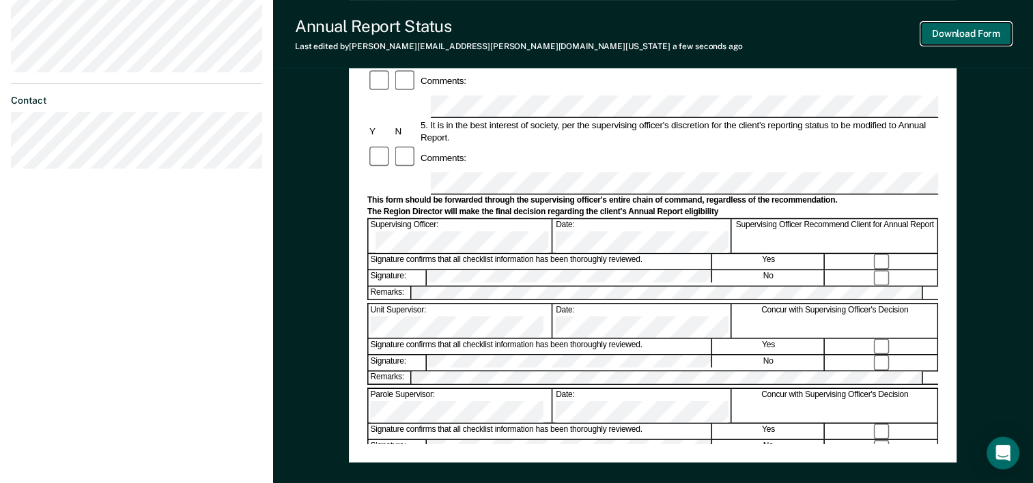
click at [962, 40] on button "Download Form" at bounding box center [966, 34] width 90 height 23
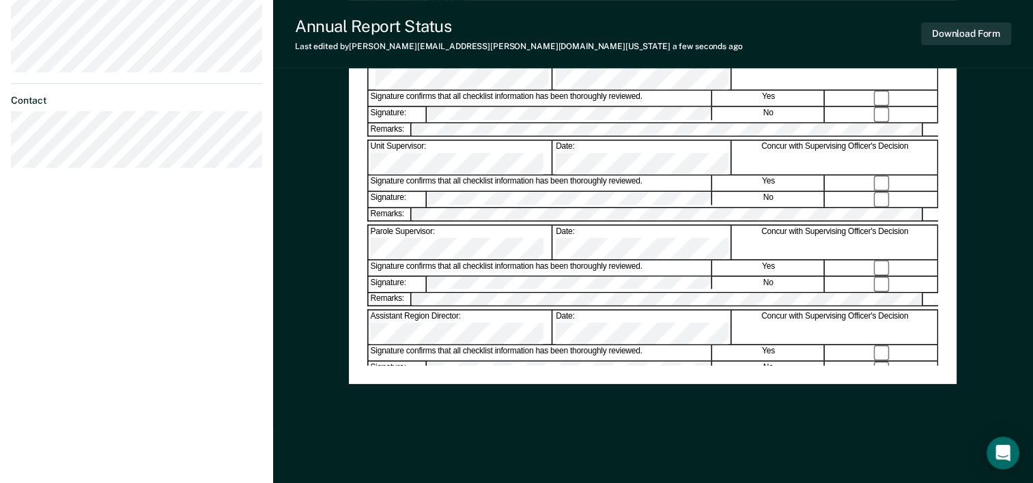
scroll to position [0, 0]
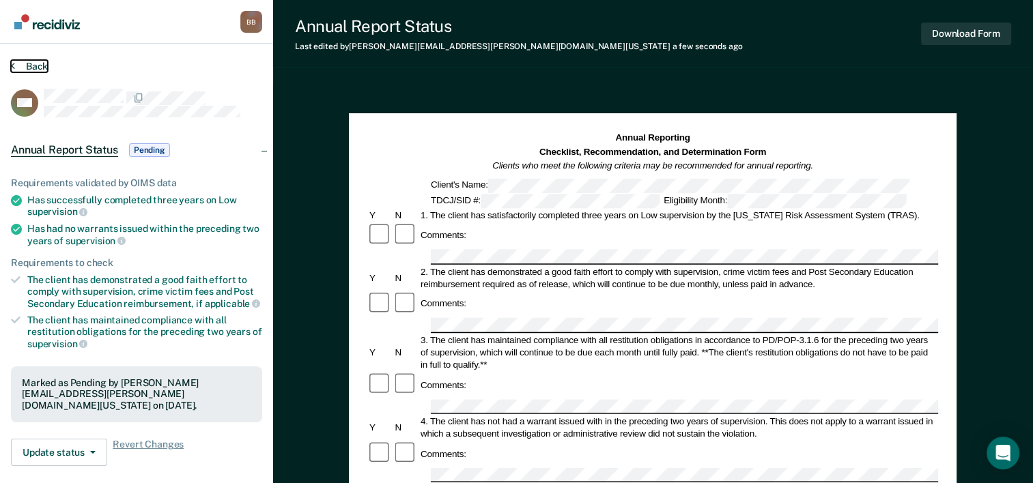
click at [35, 65] on button "Back" at bounding box center [29, 66] width 37 height 12
